Goal: Check status: Check status

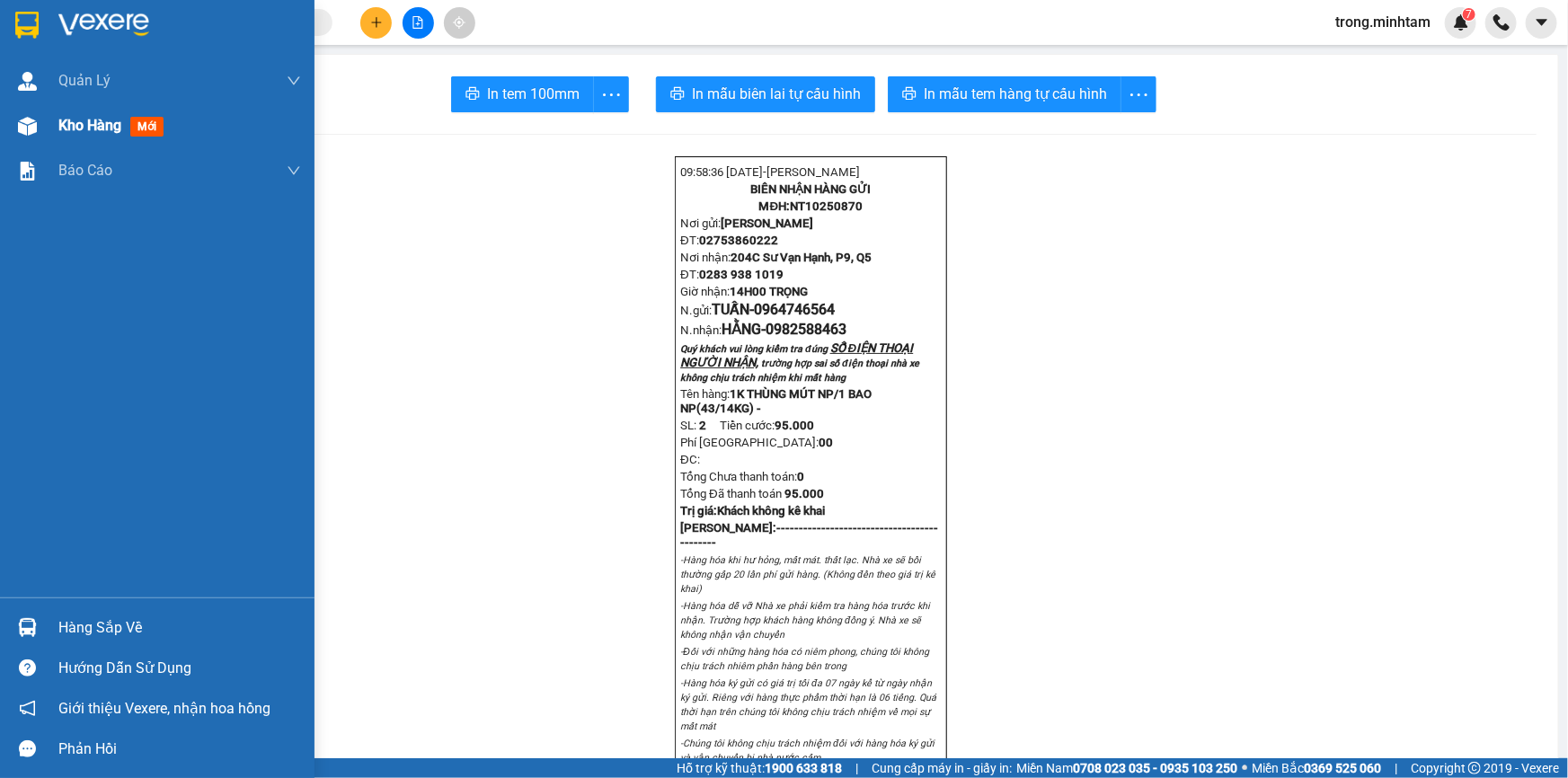
click at [80, 122] on span "Kho hàng" at bounding box center [90, 125] width 63 height 17
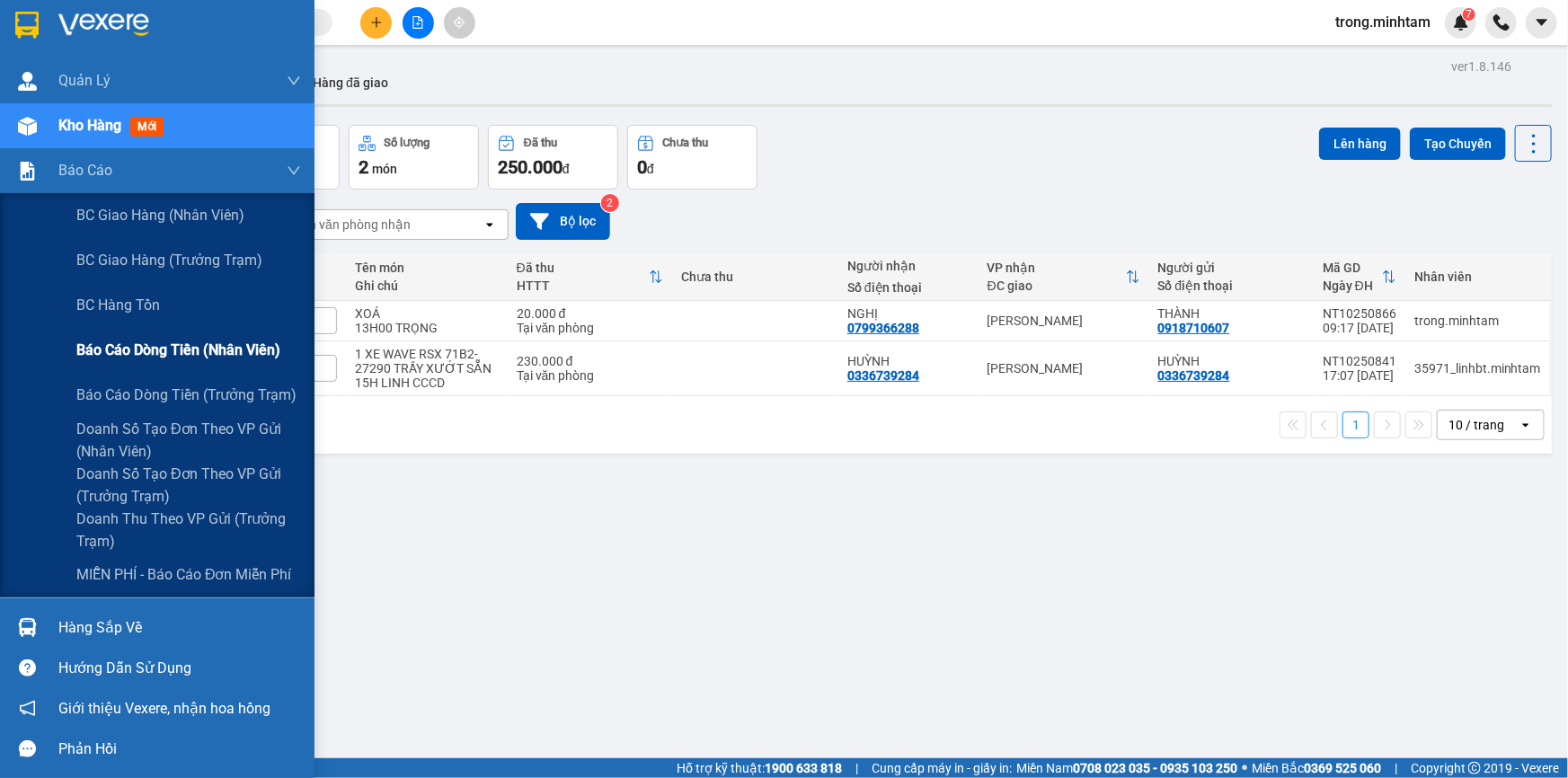
click at [135, 343] on span "Báo cáo dòng tiền (nhân viên)" at bounding box center [178, 350] width 204 height 22
